Goal: Transaction & Acquisition: Purchase product/service

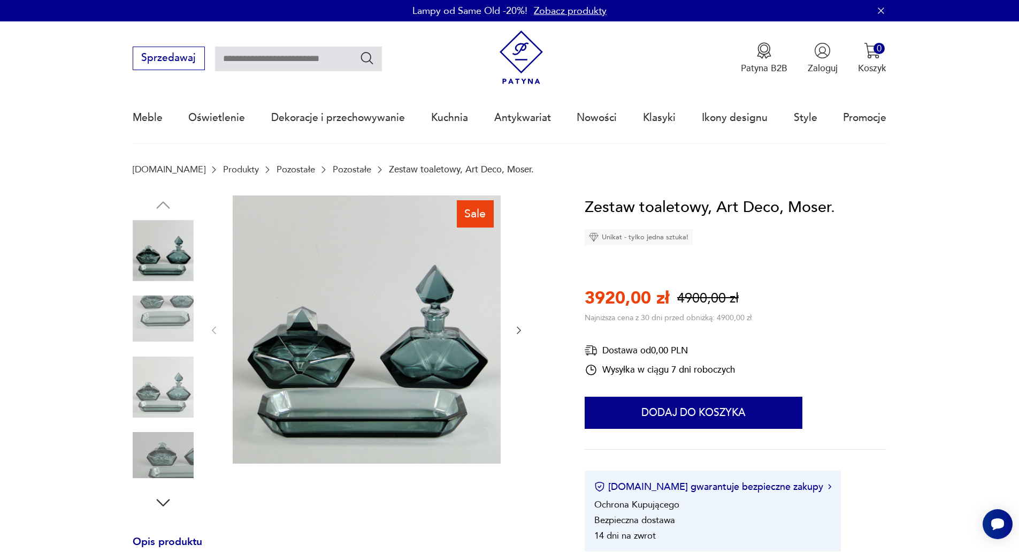
click at [311, 71] on div "Sprzedawaj Patyna B2B Zaloguj 0 Koszyk Twój koszyk ( 0 ) Brak produktów w koszy…" at bounding box center [510, 52] width 754 height 62
click at [311, 61] on input "text" at bounding box center [298, 59] width 167 height 25
click at [293, 59] on input "****" at bounding box center [298, 59] width 167 height 25
type input "******"
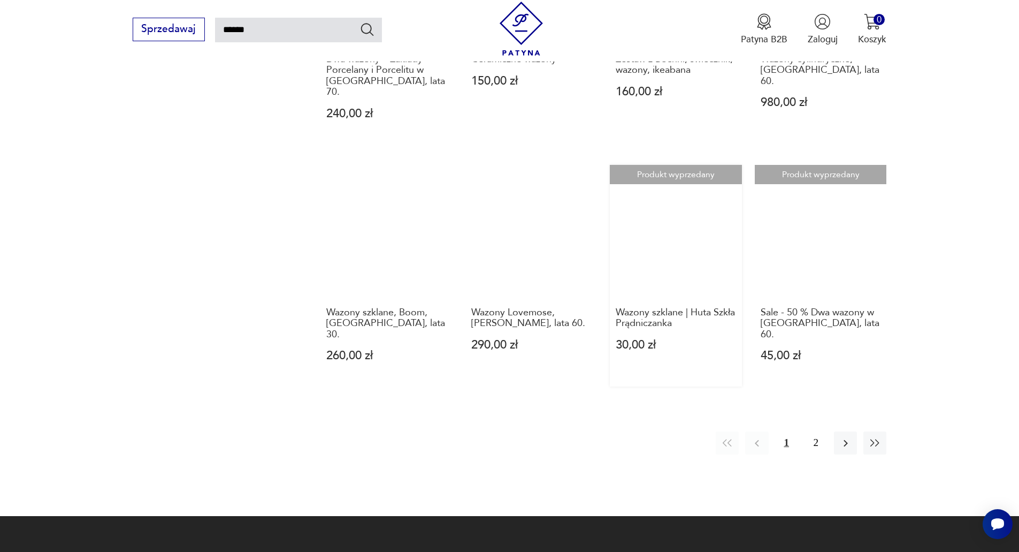
scroll to position [918, 0]
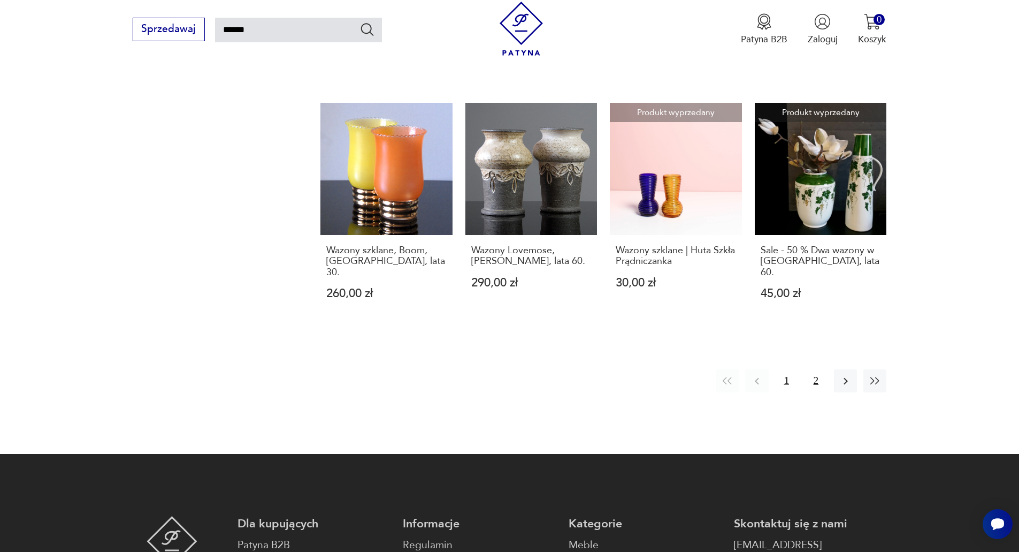
click at [817, 369] on button "2" at bounding box center [816, 380] width 23 height 23
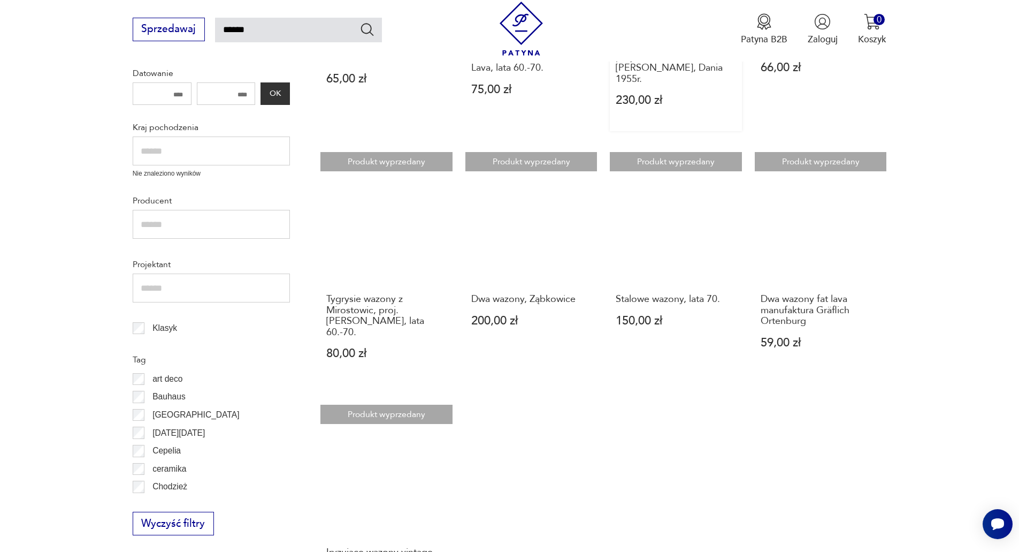
scroll to position [436, 0]
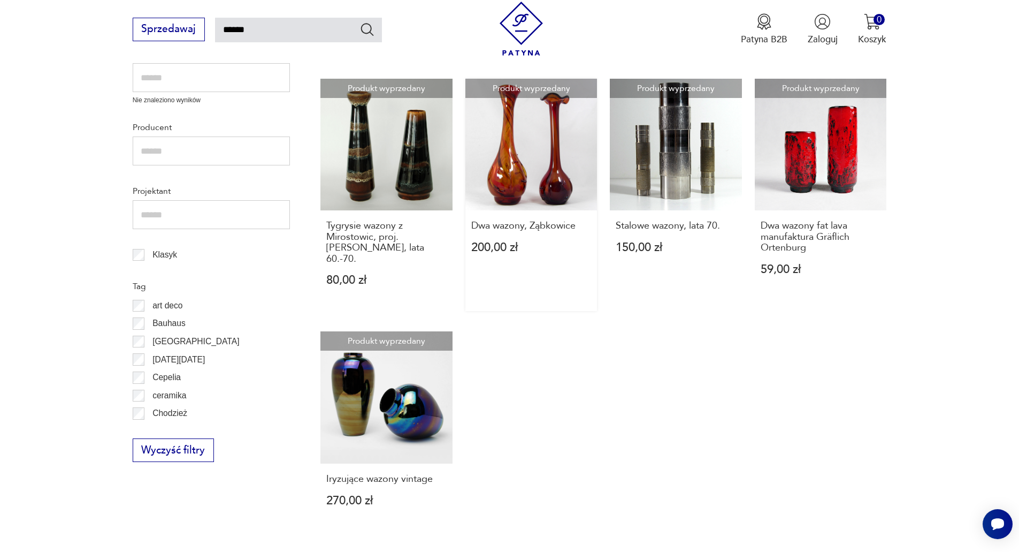
click at [560, 172] on link "Produkt wyprzedany Dwa wazony, Ząbkowice 200,00 zł" at bounding box center [532, 195] width 132 height 232
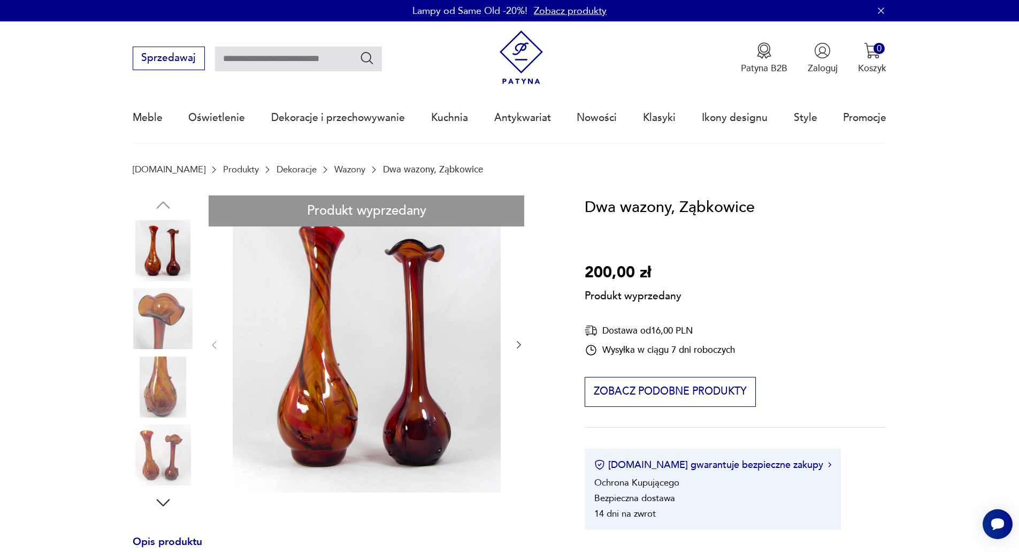
click at [517, 344] on div "Produkt wyprzedany Opis produktu Dwa wazony z HSG Ząbkowice, lata 70. Zachowane…" at bounding box center [344, 532] width 422 height 675
click at [334, 169] on link "Wazony" at bounding box center [349, 169] width 31 height 10
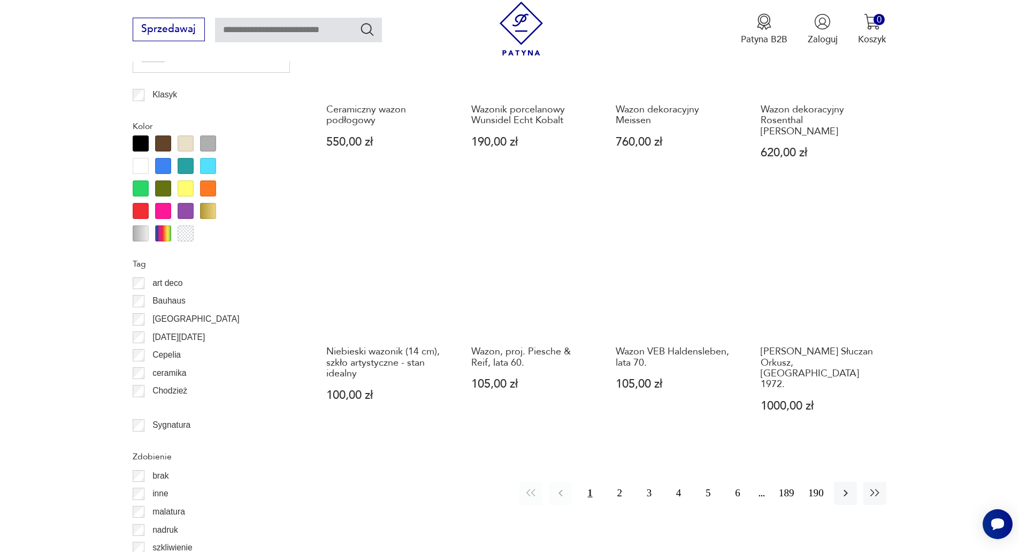
scroll to position [1282, 0]
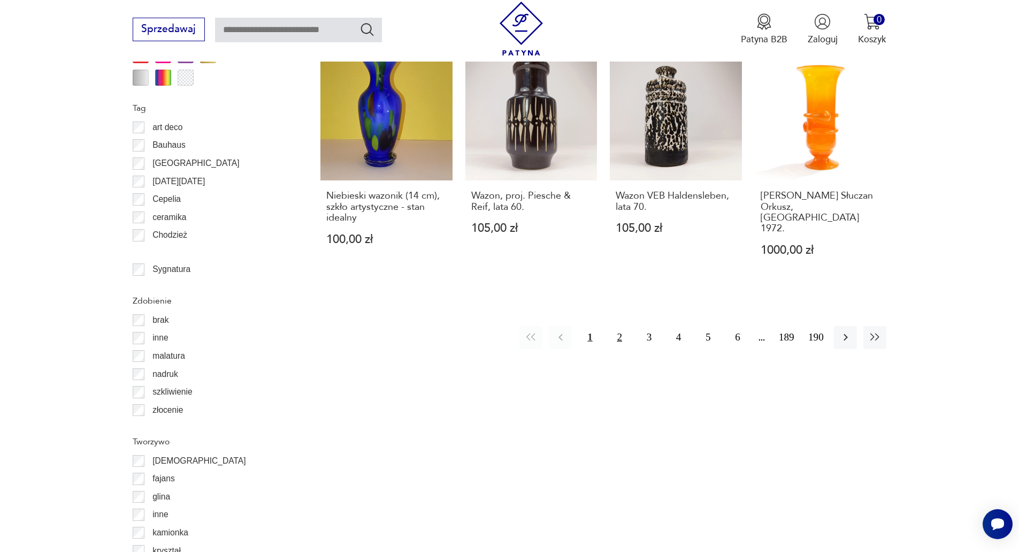
click at [617, 326] on button "2" at bounding box center [619, 337] width 23 height 23
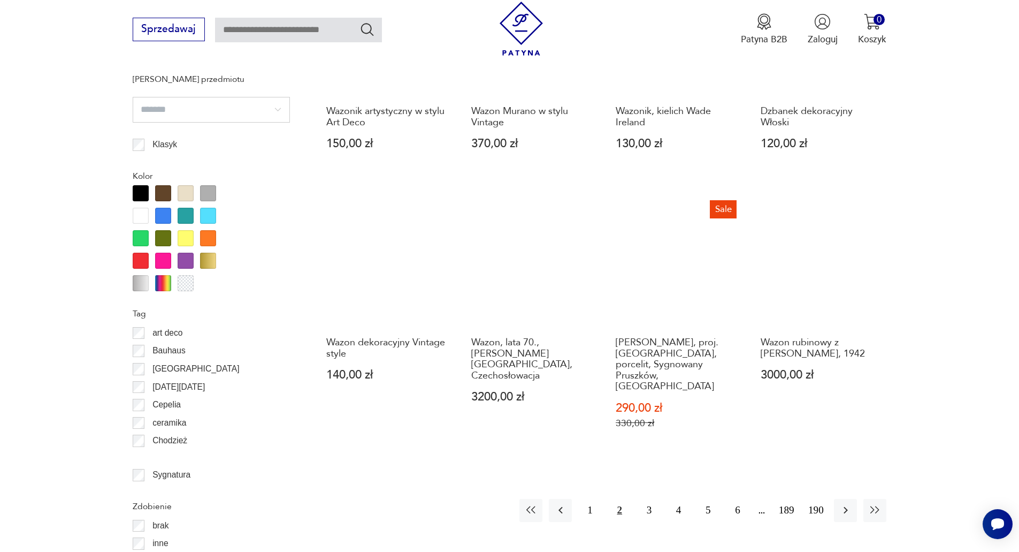
scroll to position [1105, 0]
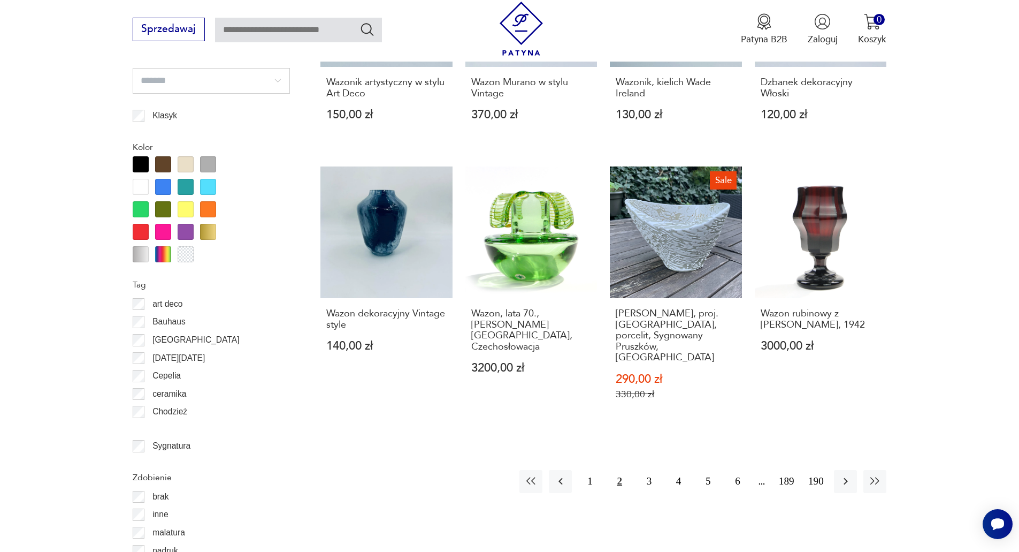
click at [203, 205] on div at bounding box center [208, 209] width 16 height 16
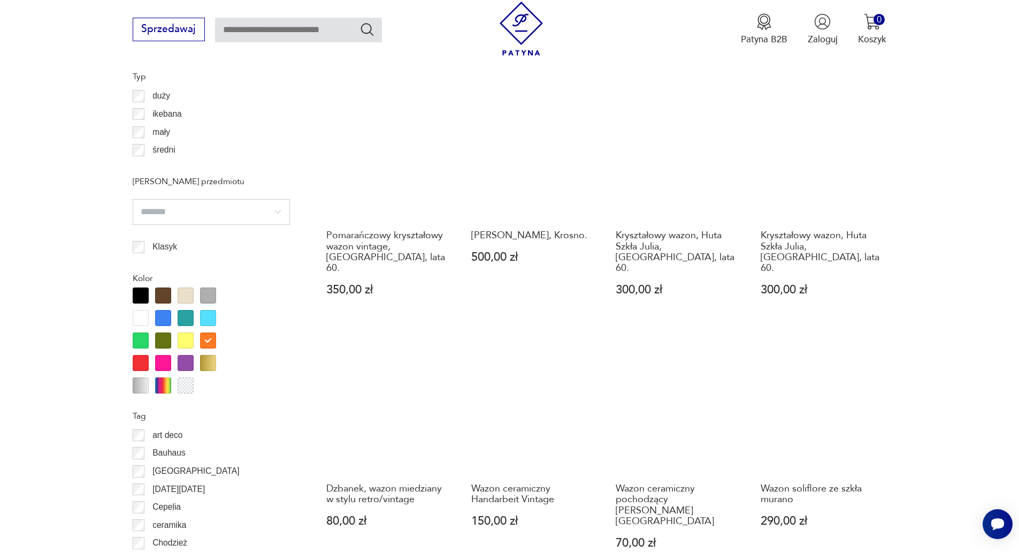
scroll to position [1052, 0]
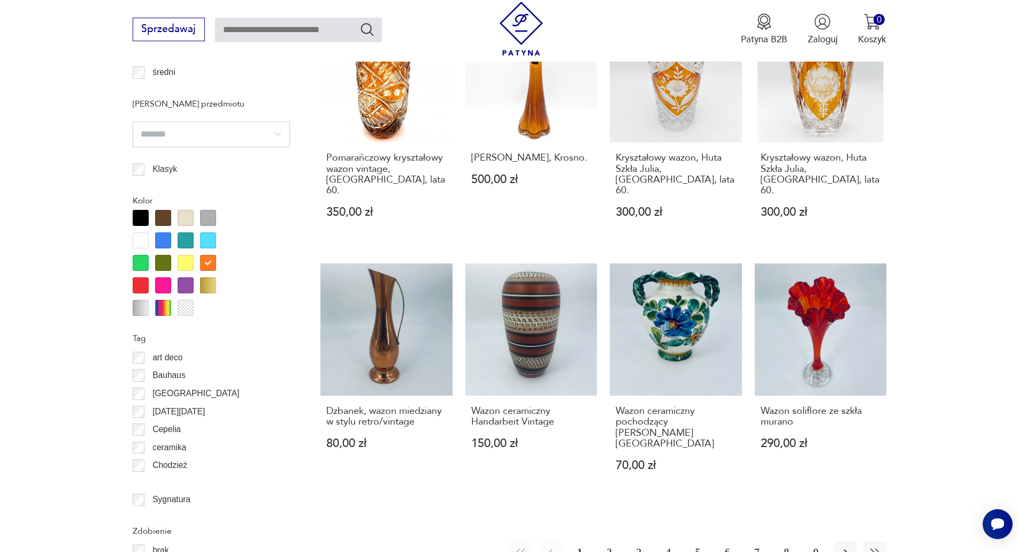
click at [605, 541] on button "2" at bounding box center [609, 552] width 23 height 23
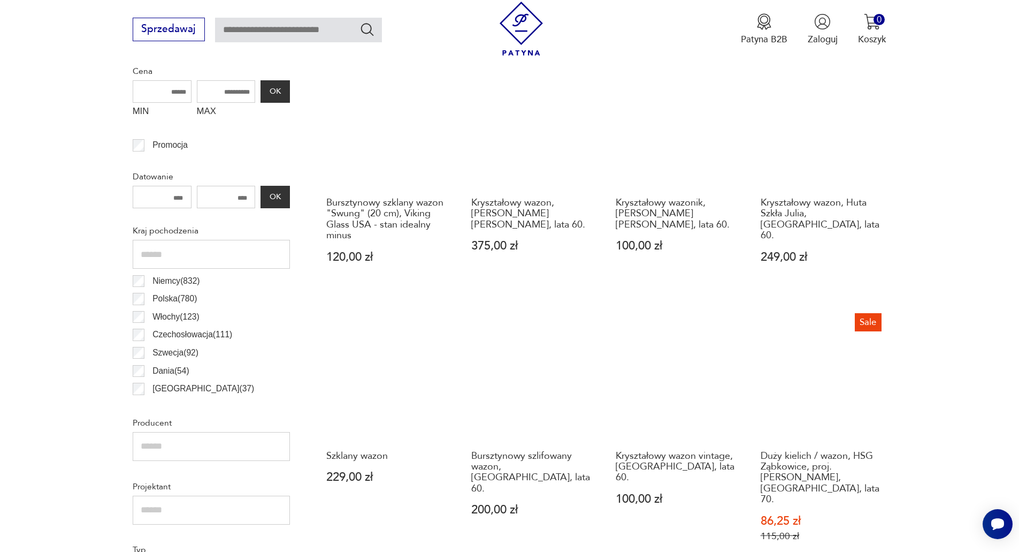
scroll to position [517, 0]
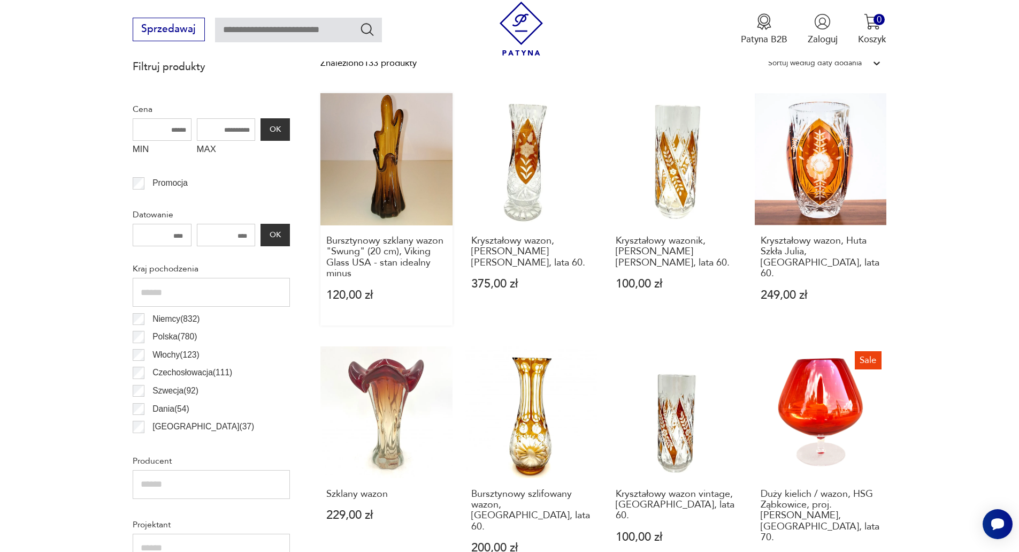
click at [433, 197] on link "Bursztynowy szklany wazon "Swung" (20 cm), Viking Glass USA - stan idealny minu…" at bounding box center [387, 209] width 132 height 232
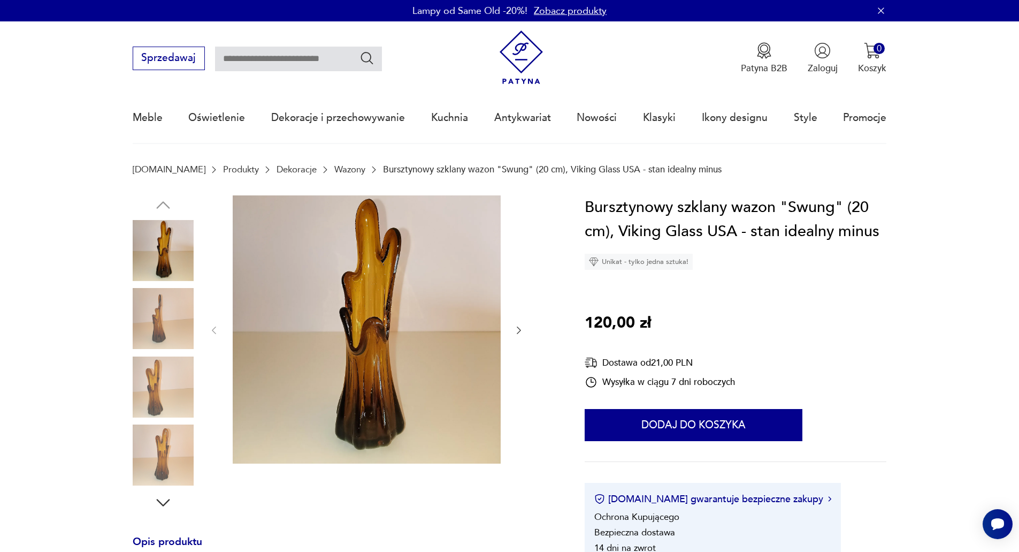
click at [513, 329] on div at bounding box center [367, 330] width 316 height 270
click at [516, 329] on icon "button" at bounding box center [519, 330] width 11 height 11
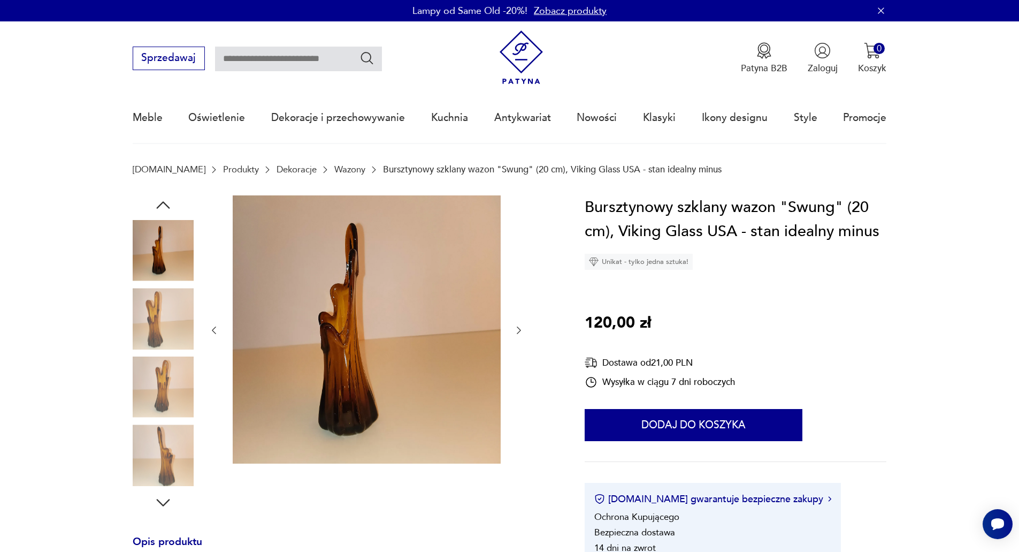
click at [516, 329] on icon "button" at bounding box center [519, 330] width 11 height 11
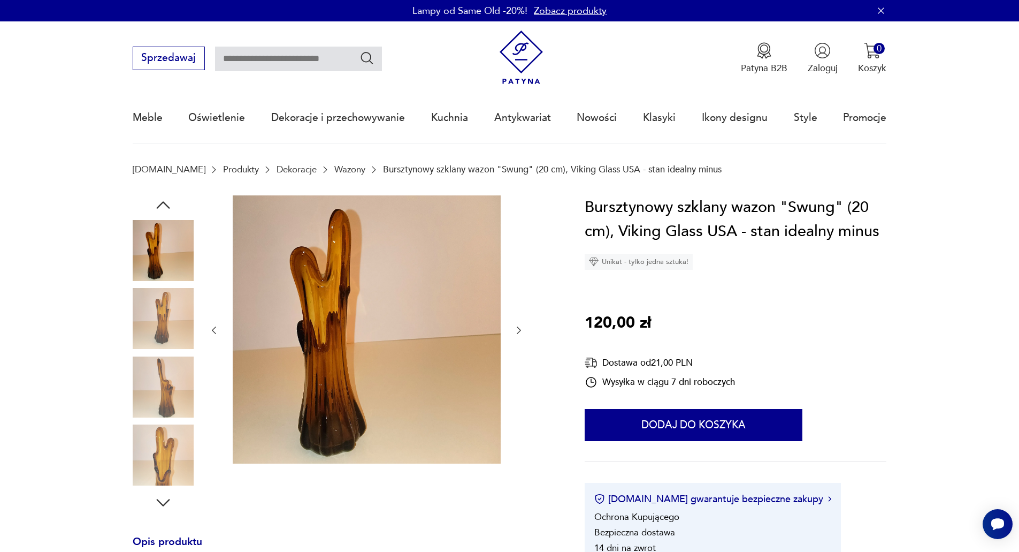
click at [516, 329] on icon "button" at bounding box center [519, 330] width 11 height 11
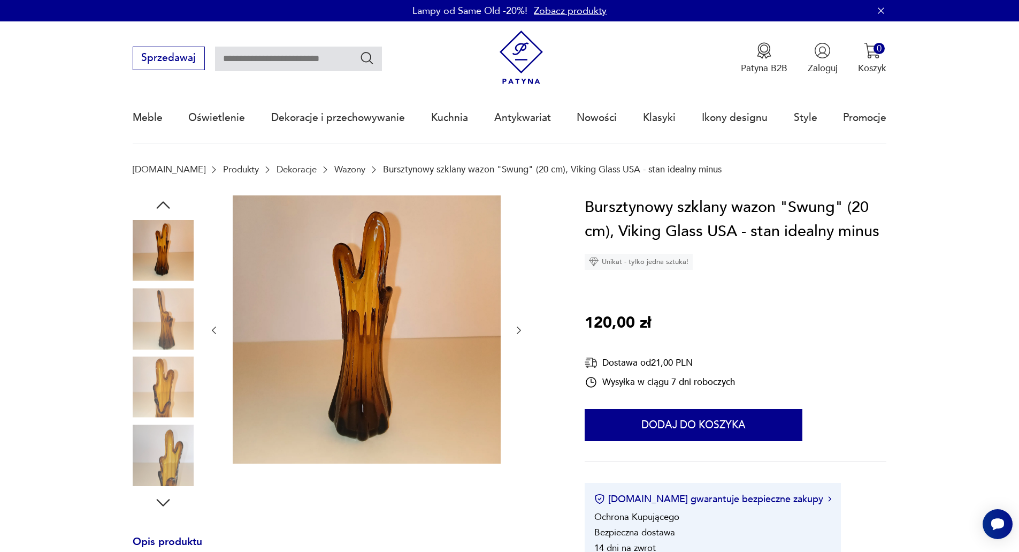
click at [516, 329] on icon "button" at bounding box center [519, 330] width 11 height 11
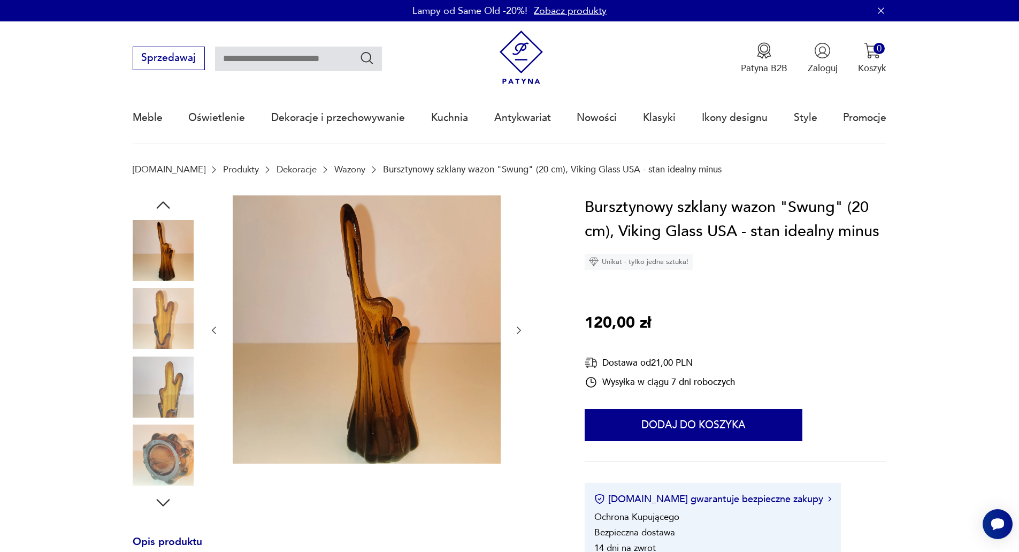
click at [516, 329] on icon "button" at bounding box center [519, 330] width 11 height 11
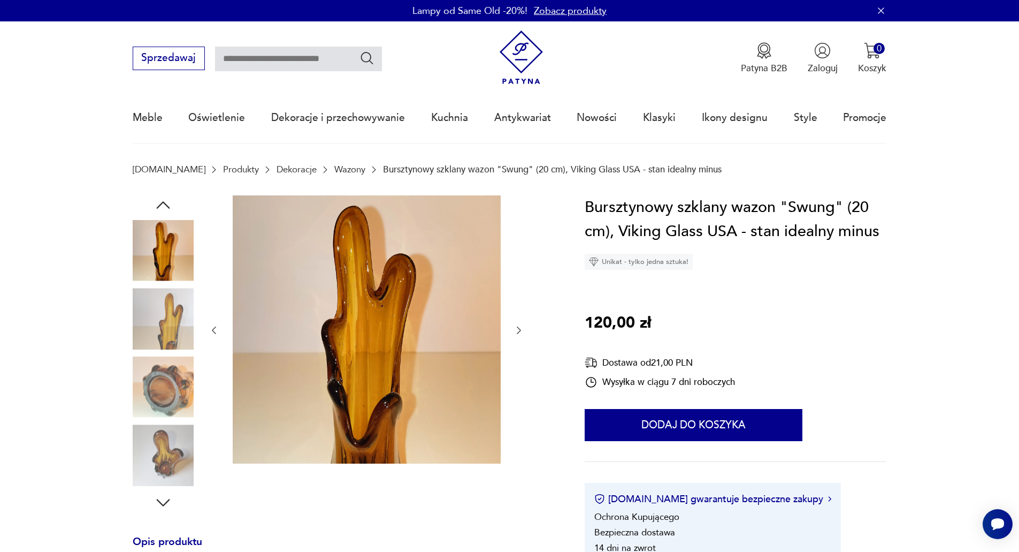
click at [516, 329] on icon "button" at bounding box center [519, 330] width 11 height 11
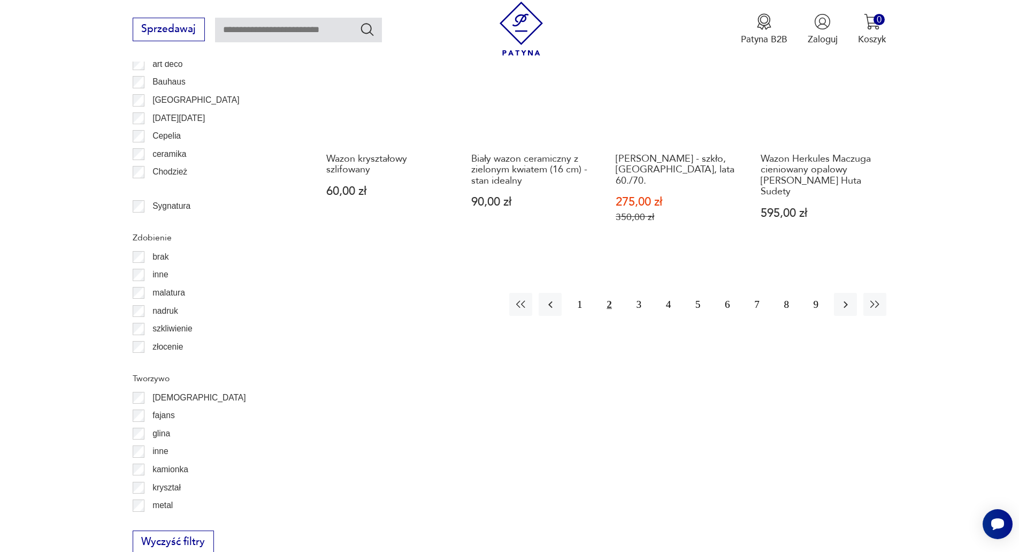
scroll to position [1426, 0]
